Goal: Check status: Check status

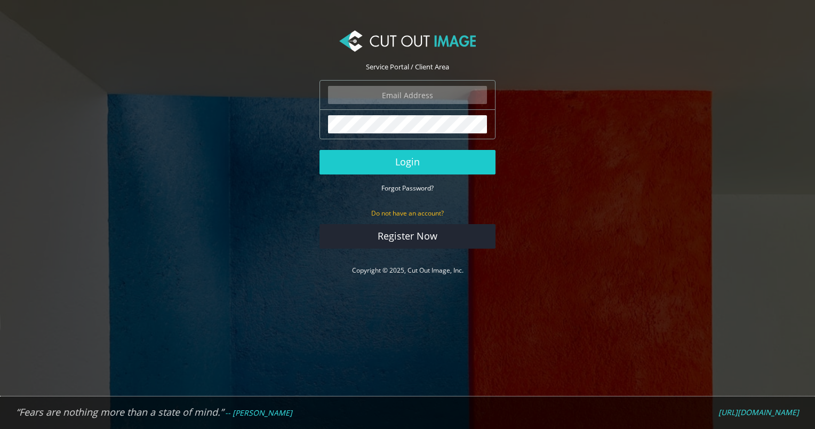
type input "[EMAIL_ADDRESS][PERSON_NAME][DOMAIN_NAME]"
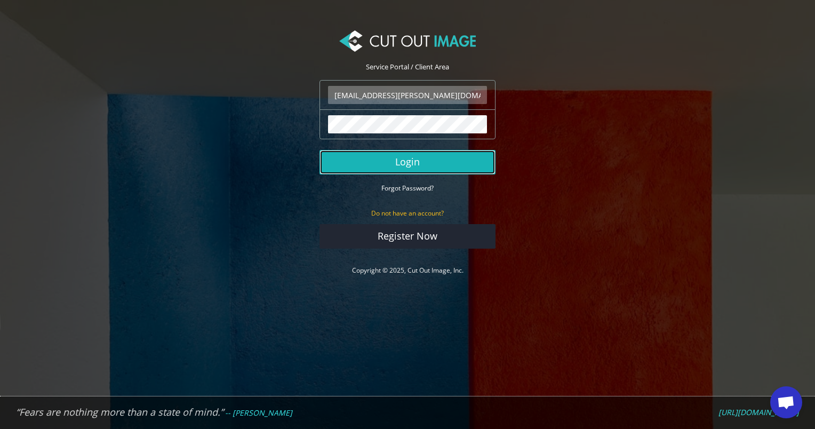
click at [408, 157] on button "Login" at bounding box center [407, 162] width 176 height 25
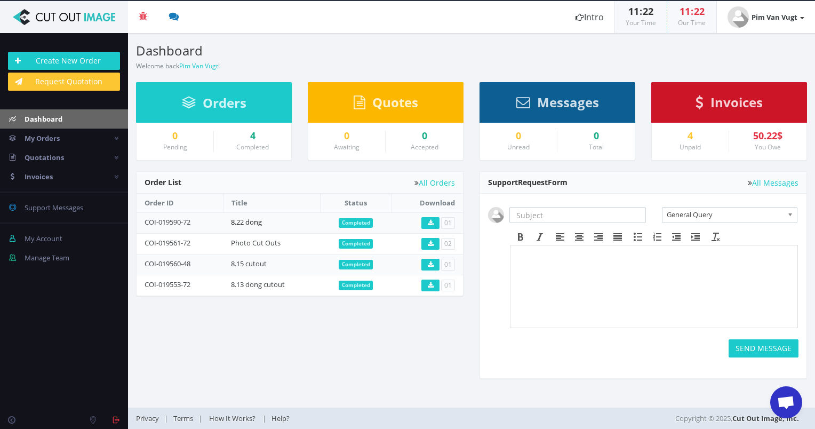
click at [247, 221] on link "8.22 dong" at bounding box center [246, 222] width 31 height 10
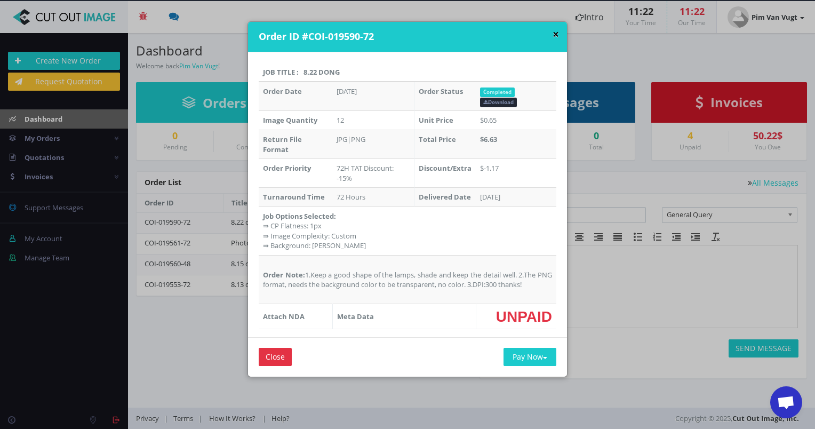
click at [552, 37] on button "×" at bounding box center [555, 34] width 6 height 11
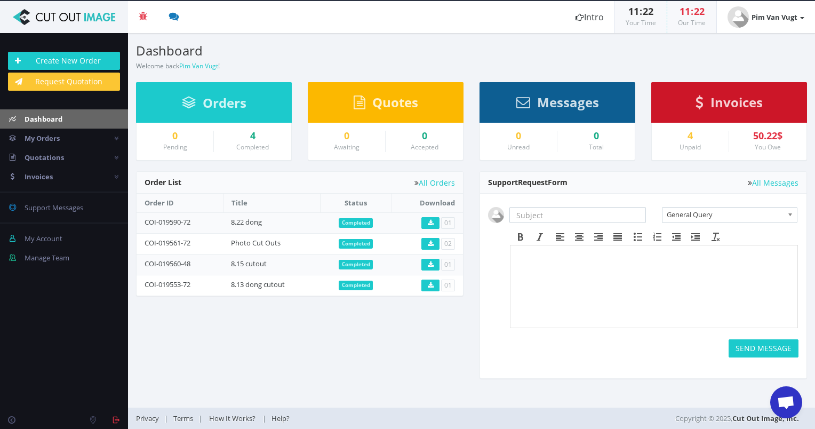
click at [255, 233] on td "Photo Cut Outs" at bounding box center [272, 243] width 98 height 21
click at [255, 246] on td "Photo Cut Outs" at bounding box center [272, 243] width 98 height 21
click at [255, 242] on link "Photo Cut Outs" at bounding box center [256, 243] width 50 height 10
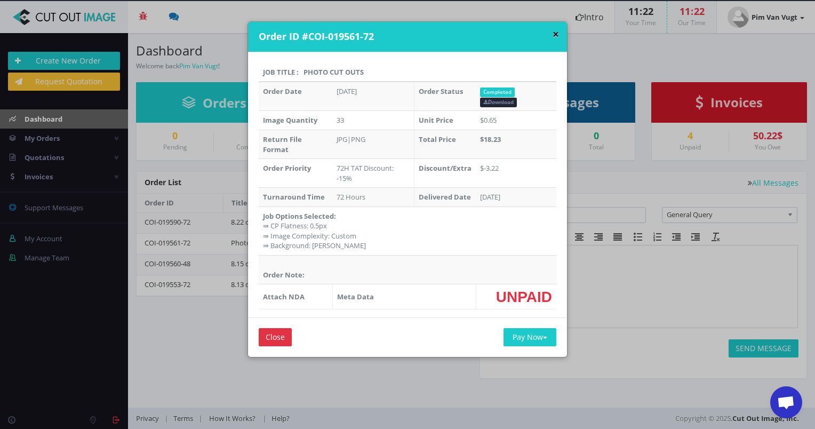
click at [554, 36] on button "×" at bounding box center [555, 34] width 6 height 11
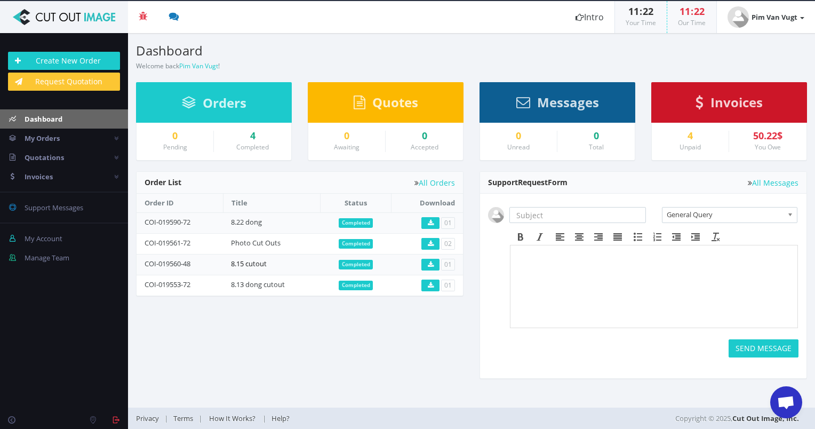
click at [254, 259] on link "8.15 cutout" at bounding box center [249, 264] width 36 height 10
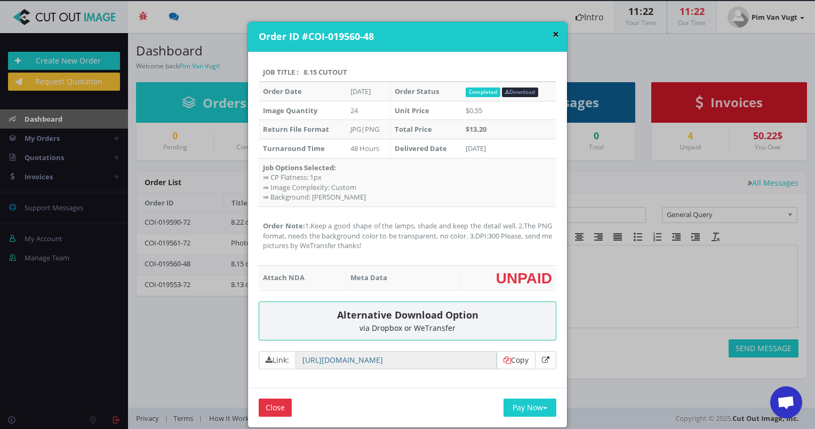
click at [556, 34] on button "×" at bounding box center [555, 34] width 6 height 11
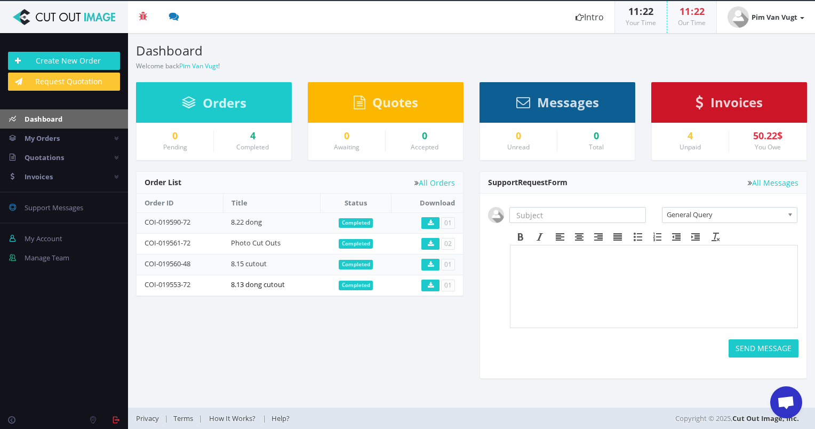
click at [267, 280] on link "8.13 dong cutout" at bounding box center [258, 284] width 54 height 10
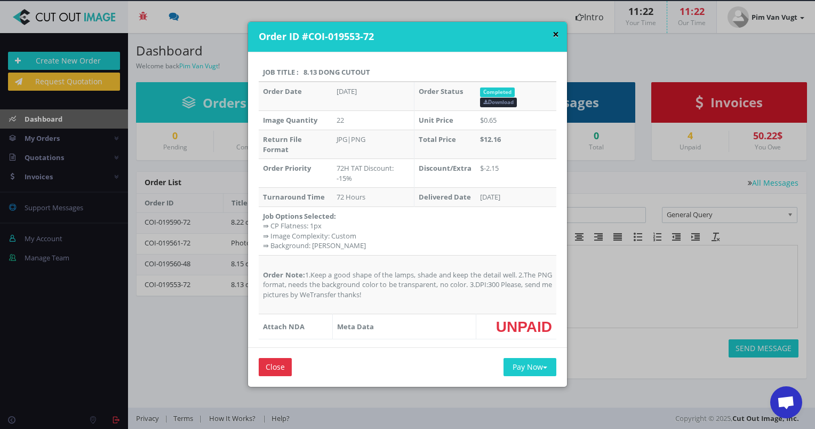
click at [552, 33] on button "×" at bounding box center [555, 34] width 6 height 11
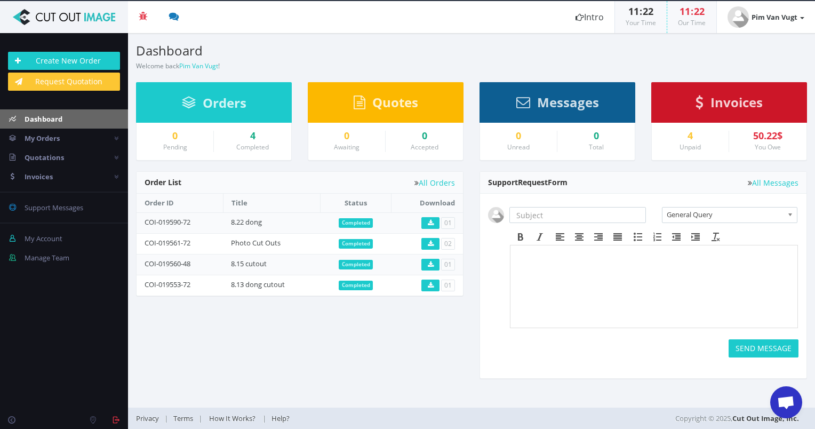
click at [250, 226] on td "8.22 dong" at bounding box center [272, 222] width 98 height 21
click at [250, 220] on link "8.22 dong" at bounding box center [246, 222] width 31 height 10
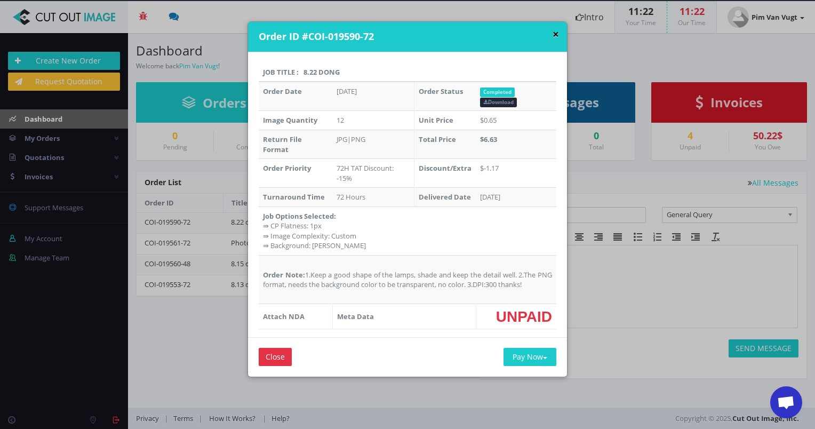
click at [552, 37] on button "×" at bounding box center [555, 34] width 6 height 11
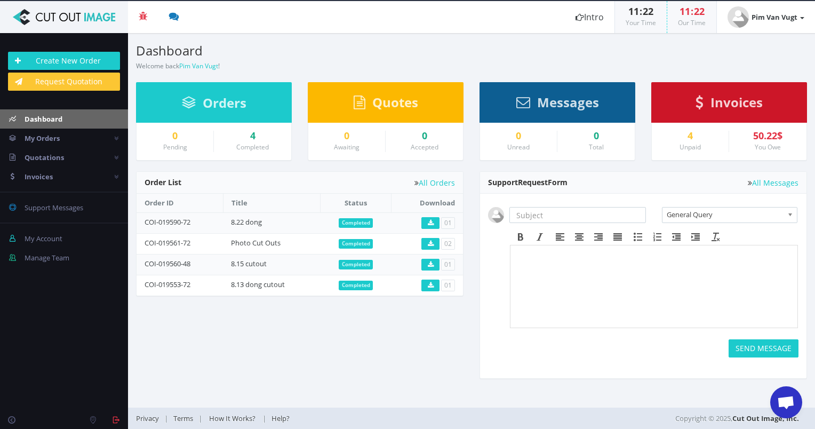
click at [457, 51] on h3 "Dashboard" at bounding box center [299, 51] width 327 height 14
